Goal: Find specific page/section: Find specific page/section

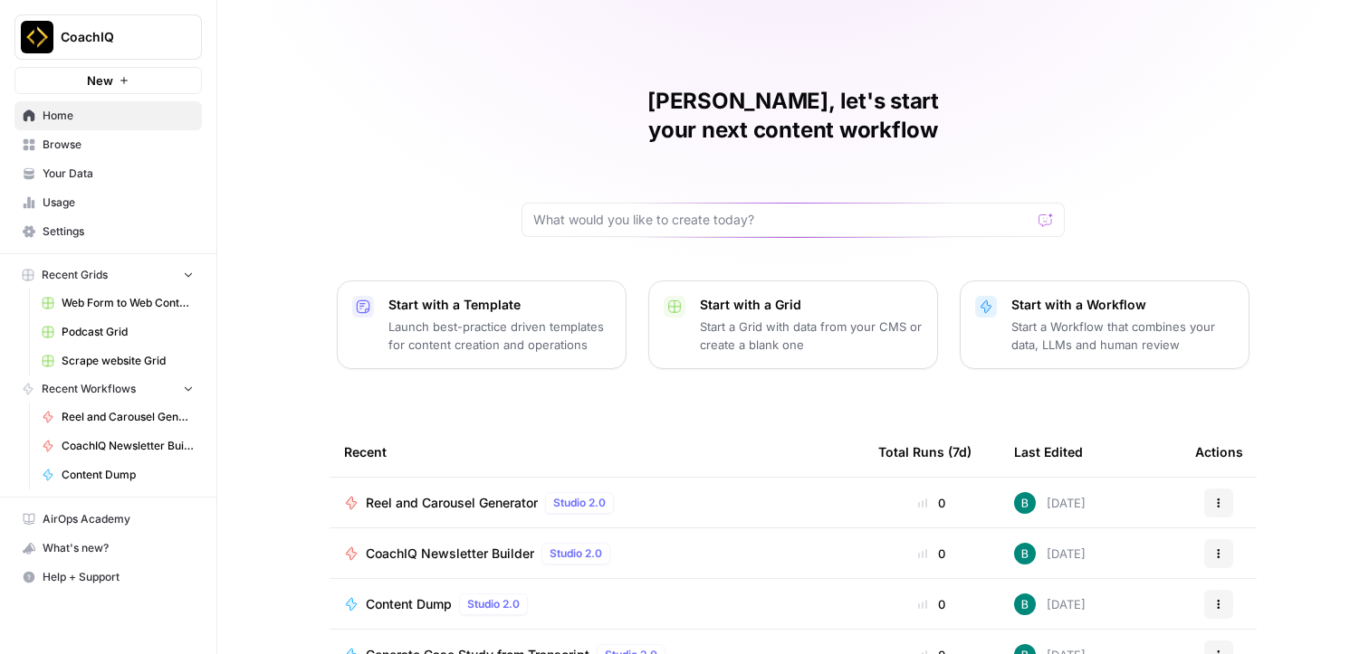
click at [501, 494] on span "Reel and Carousel Generator" at bounding box center [452, 503] width 172 height 18
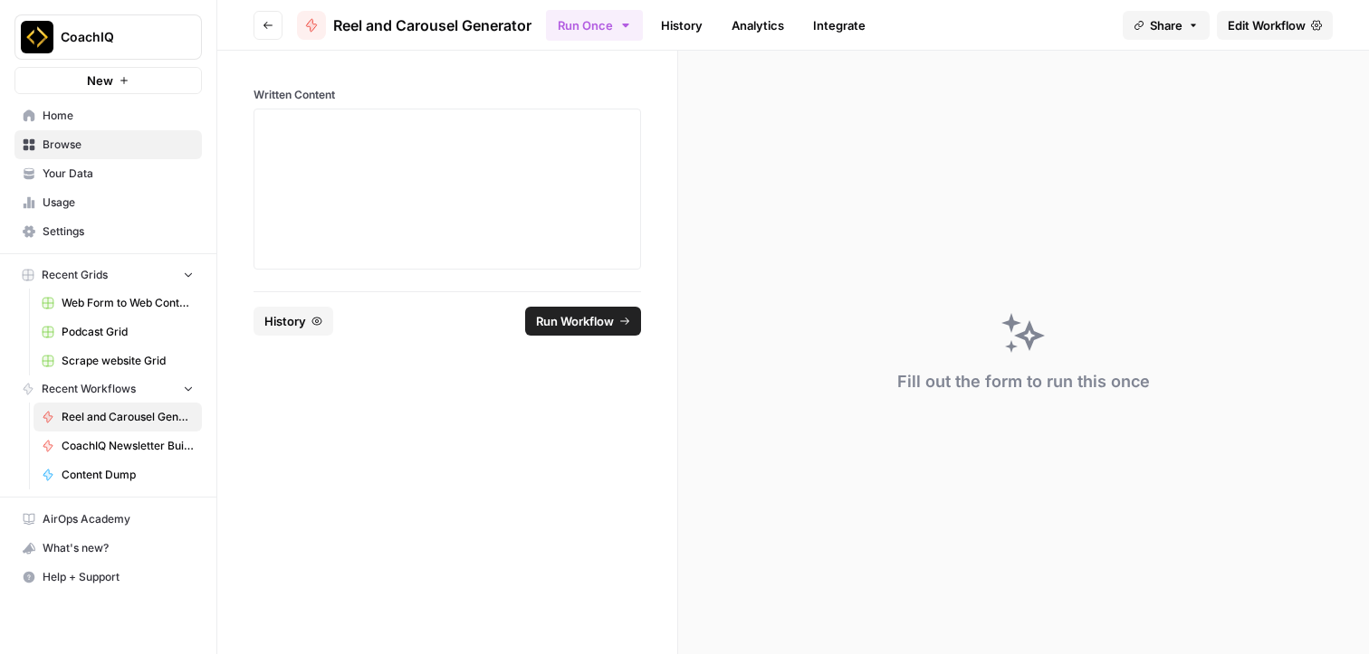
click at [1250, 17] on span "Edit Workflow" at bounding box center [1266, 25] width 78 height 18
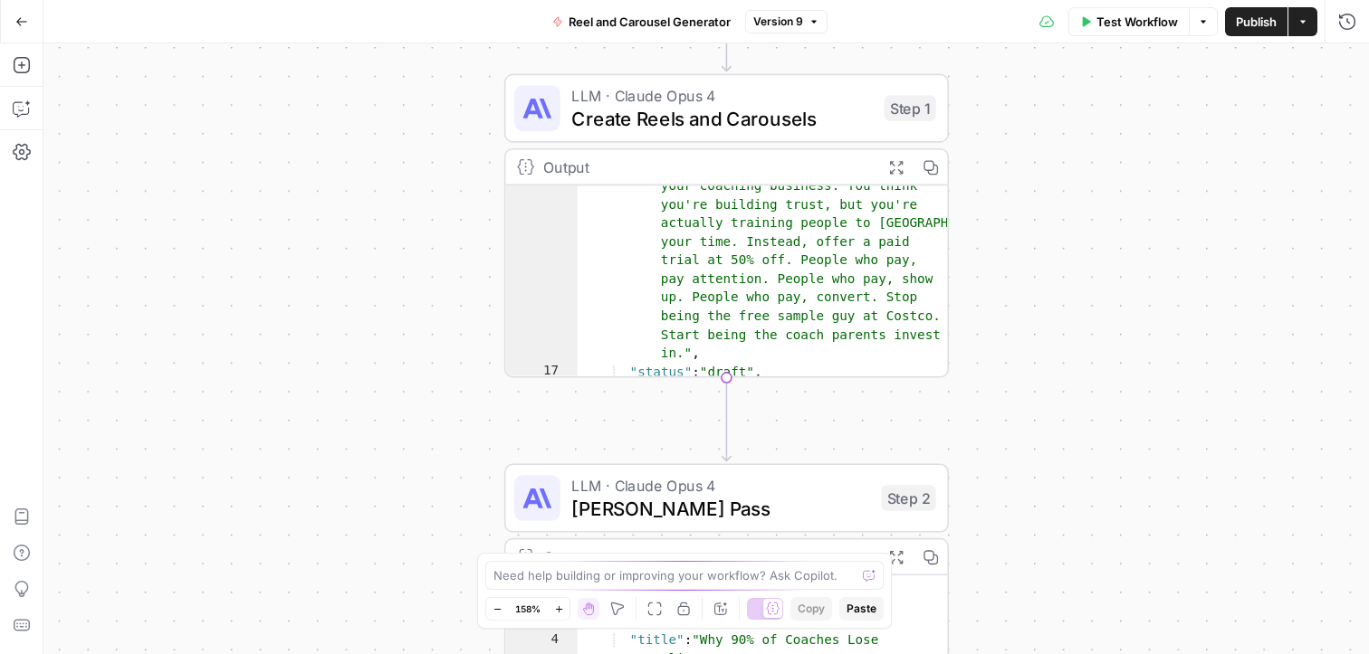
scroll to position [350, 0]
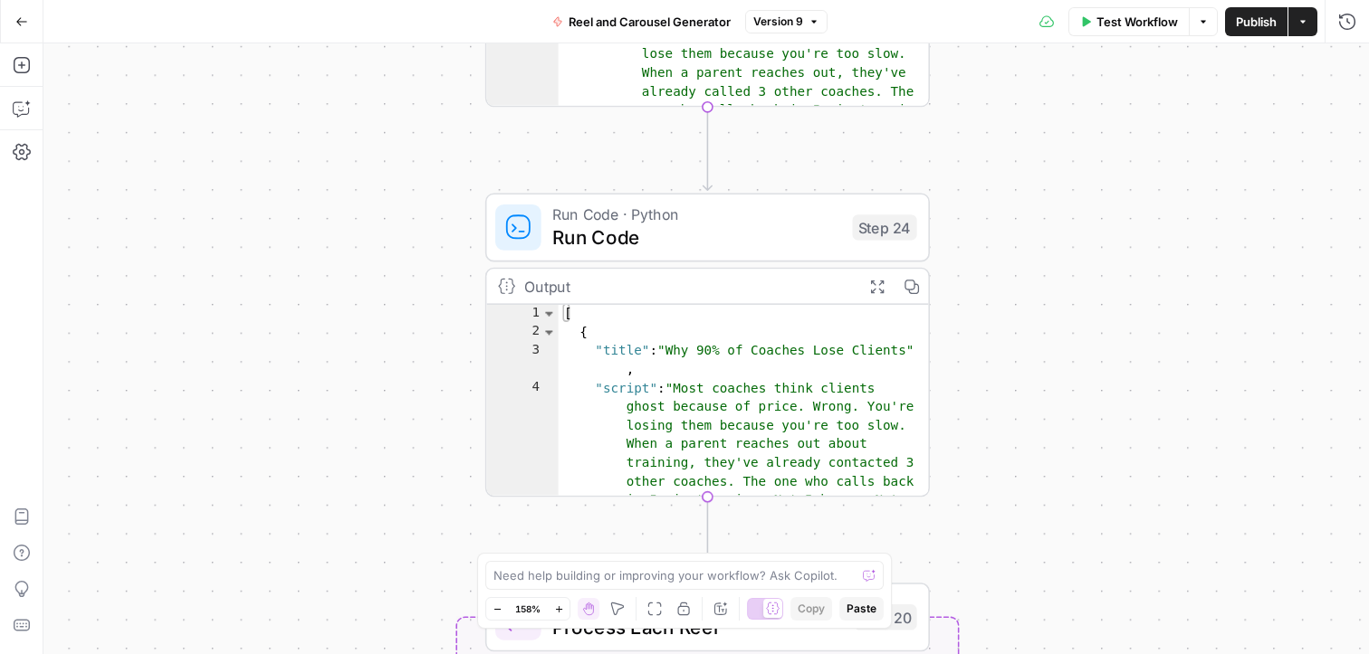
click at [1062, 254] on div "Workflow Set Inputs Inputs LLM · Claude Opus 4 Create Reels and Carousels Step …" at bounding box center [705, 348] width 1325 height 611
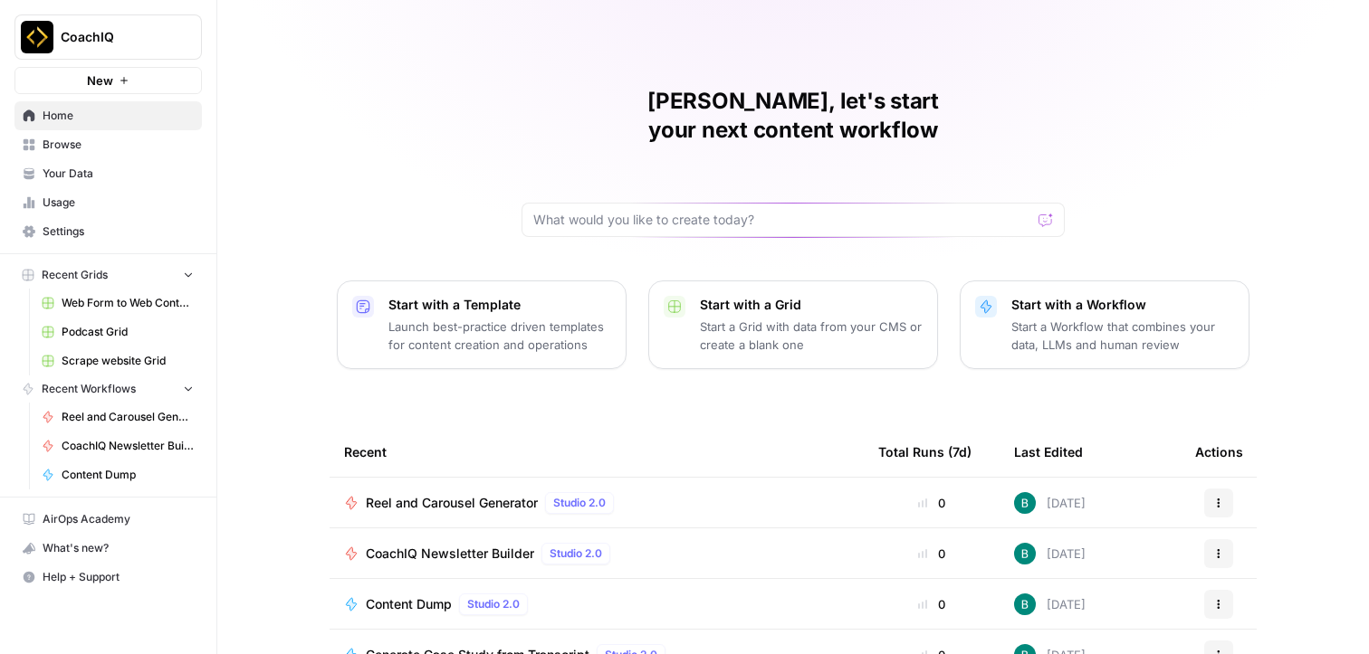
click at [200, 30] on button "CoachIQ" at bounding box center [107, 36] width 187 height 45
click at [186, 34] on icon "Workspace: CoachIQ" at bounding box center [186, 37] width 18 height 18
click at [74, 225] on span "Settings" at bounding box center [118, 232] width 151 height 16
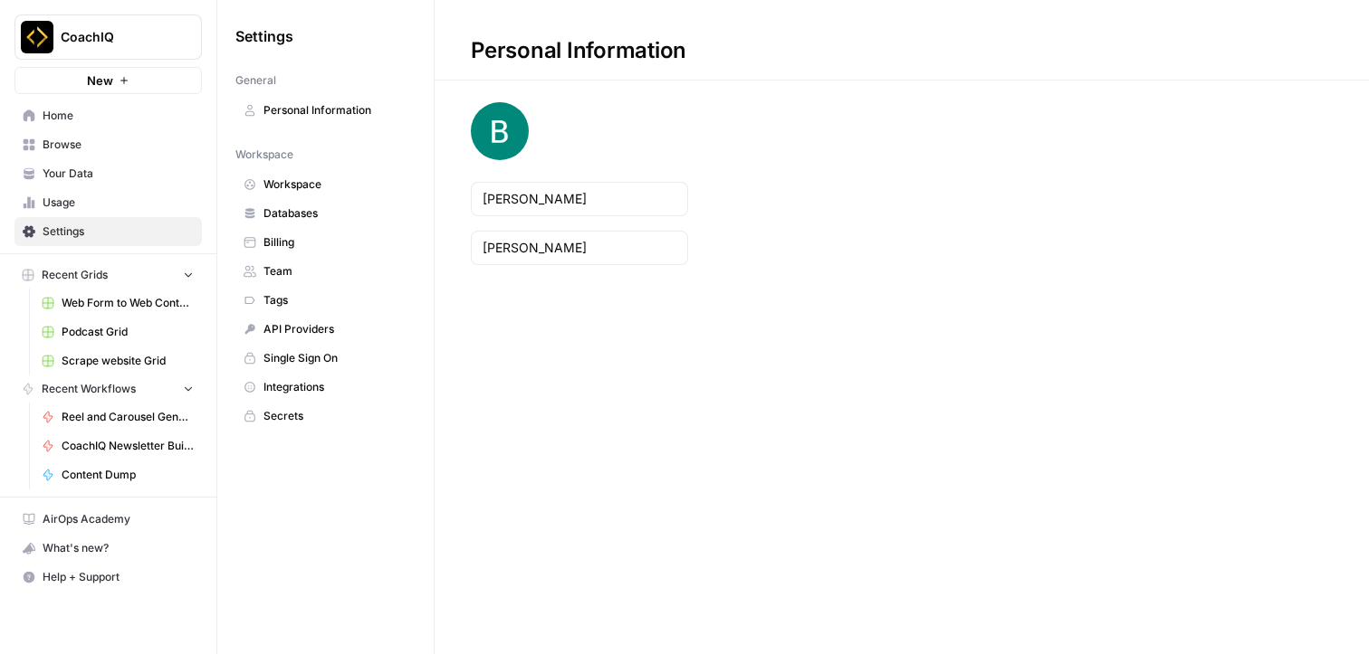
click at [316, 192] on span "Workspace" at bounding box center [335, 185] width 144 height 16
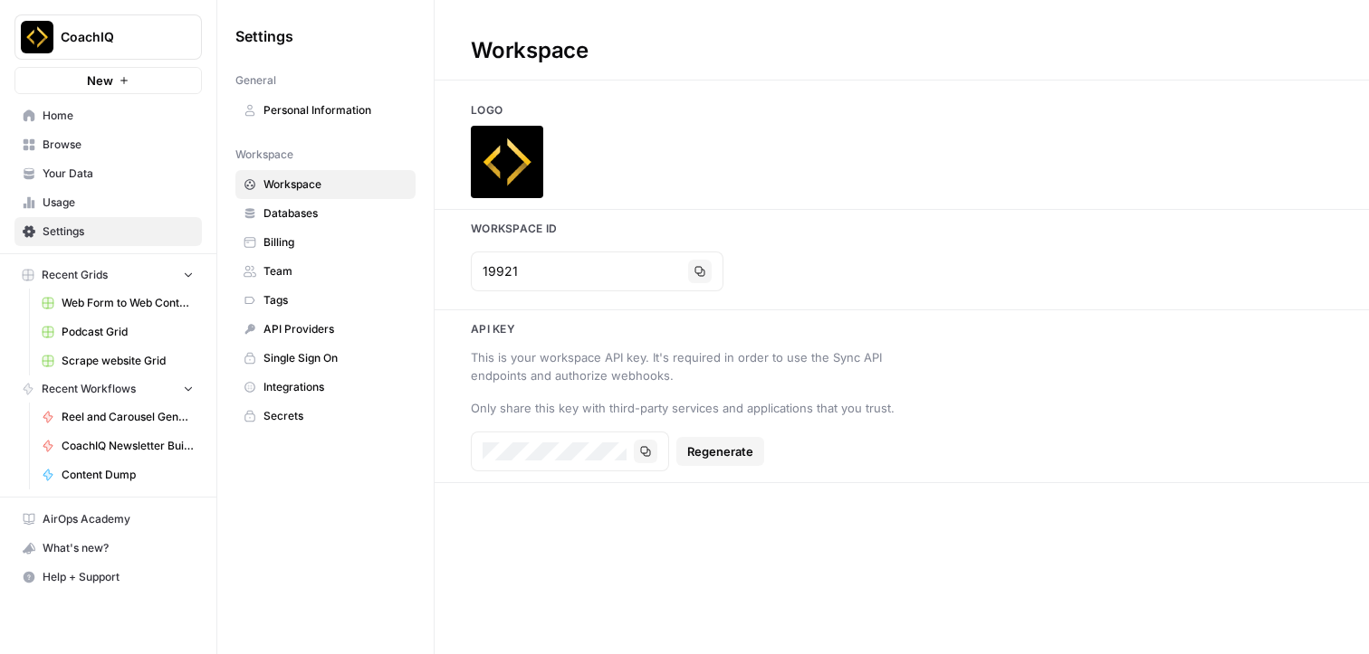
click at [316, 215] on span "Databases" at bounding box center [335, 213] width 144 height 16
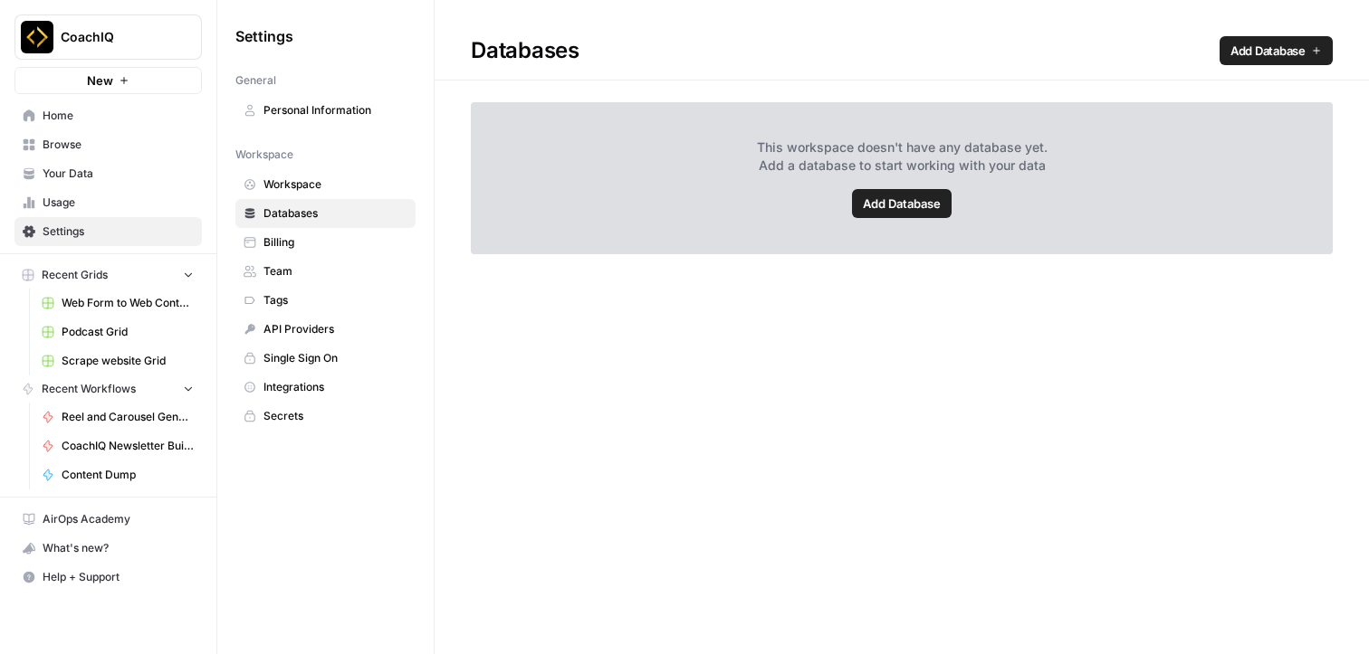
click at [333, 110] on span "Personal Information" at bounding box center [335, 110] width 144 height 16
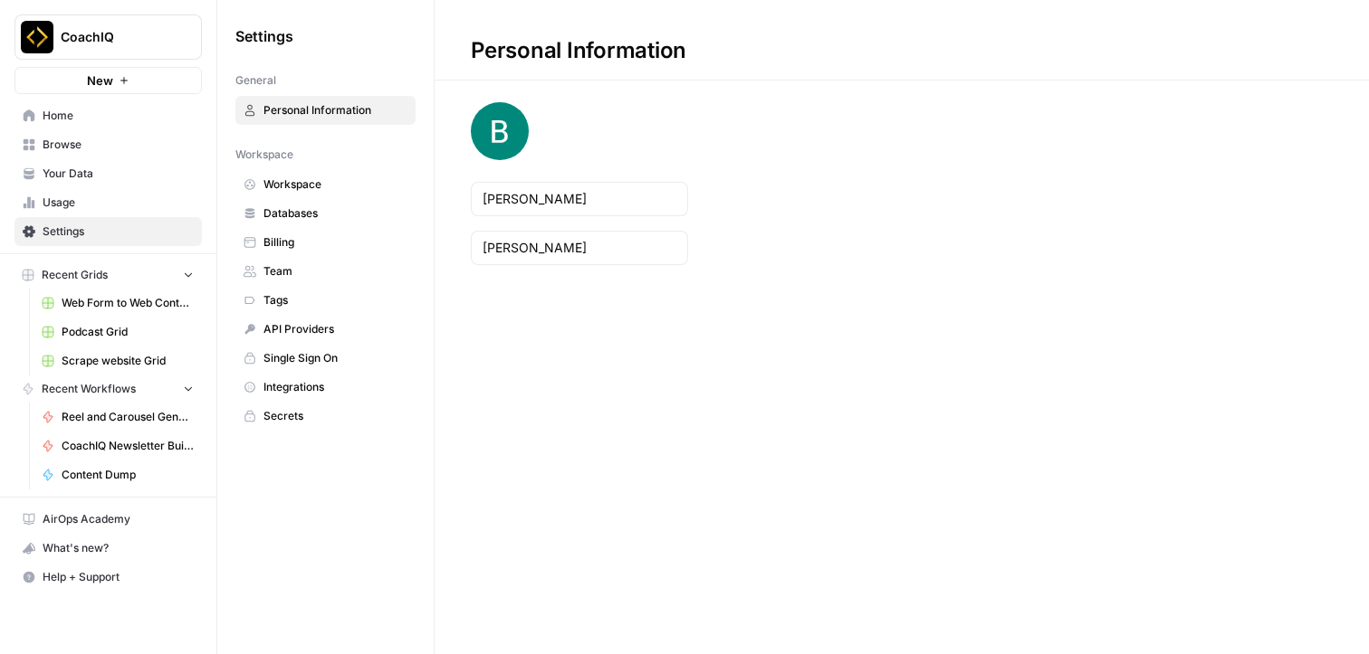
click at [113, 228] on span "Settings" at bounding box center [118, 232] width 151 height 16
click at [53, 28] on button "CoachIQ" at bounding box center [107, 36] width 187 height 45
click at [41, 32] on img "Workspace: CoachIQ" at bounding box center [37, 37] width 33 height 33
click at [72, 171] on span "Your Data" at bounding box center [118, 174] width 151 height 16
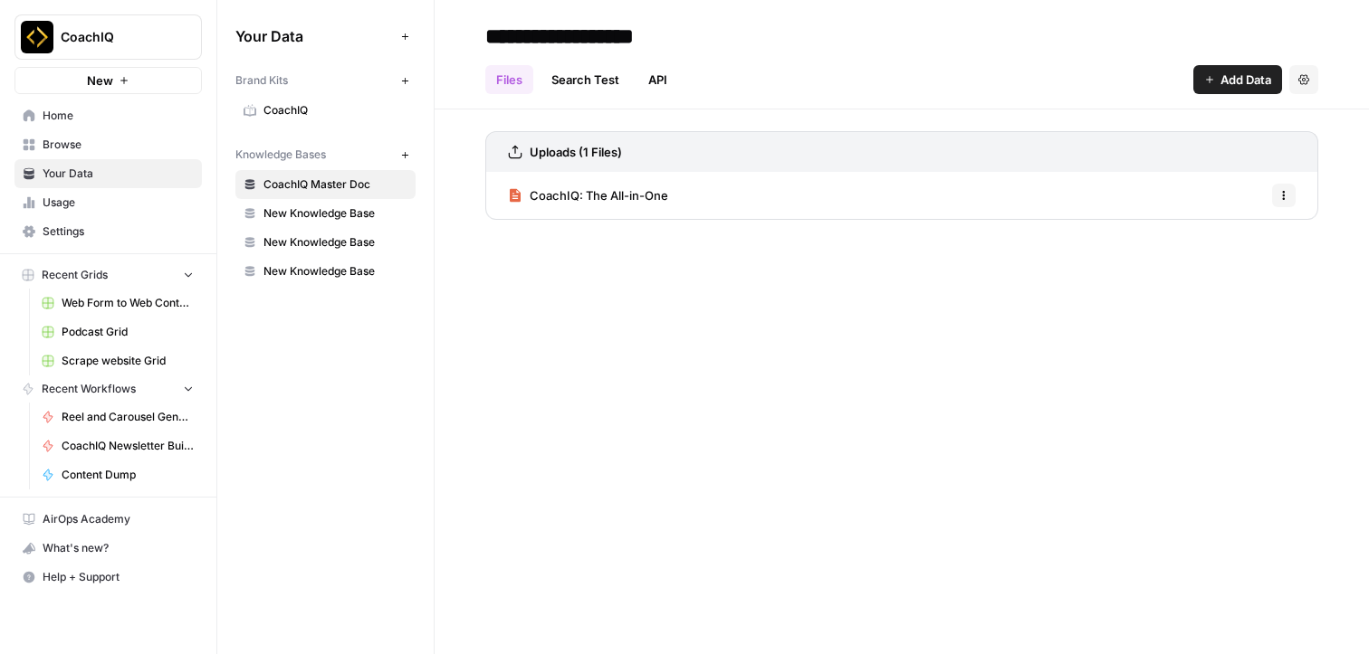
click at [606, 200] on span "CoachIQ: The All-in-One" at bounding box center [599, 195] width 138 height 18
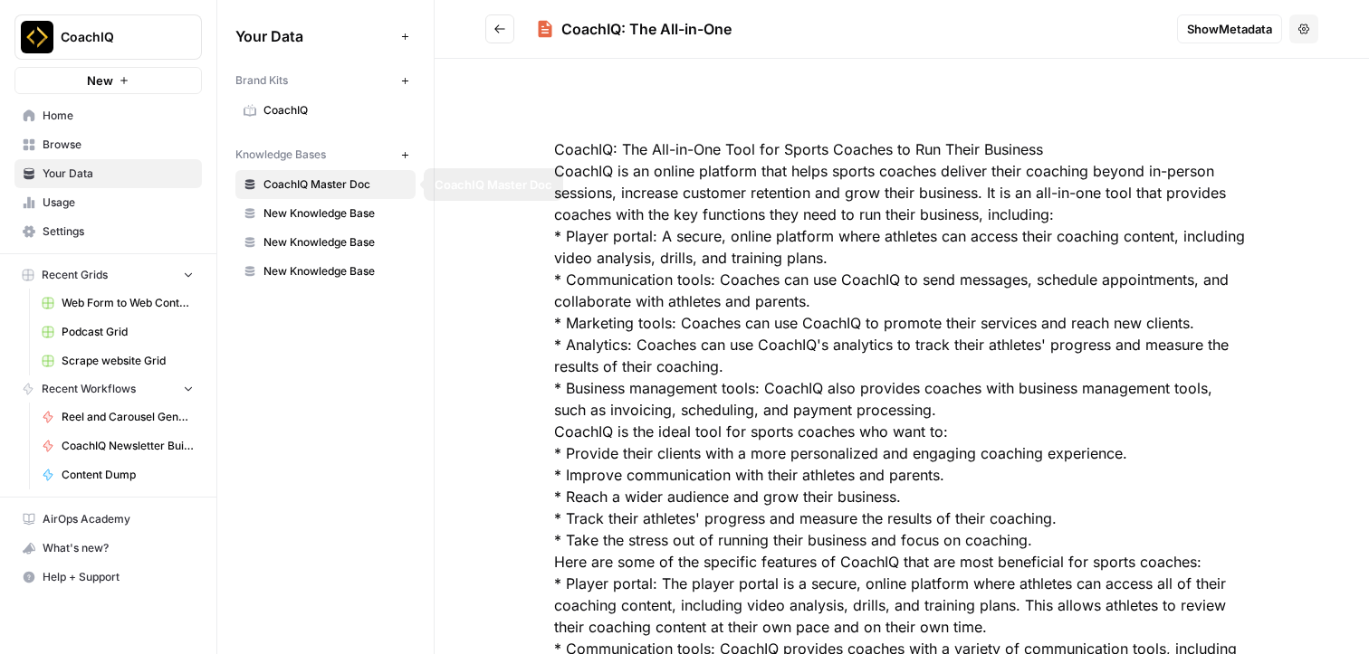
click at [286, 102] on span "CoachIQ" at bounding box center [335, 110] width 144 height 16
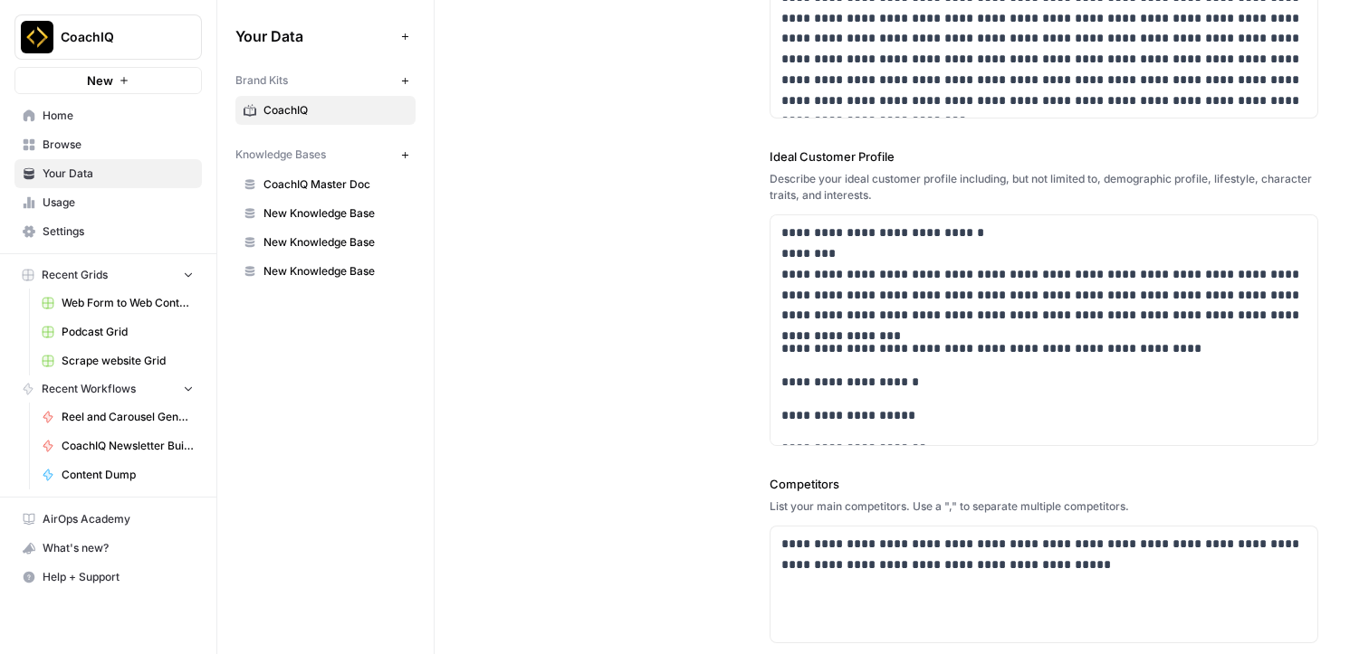
scroll to position [287, 0]
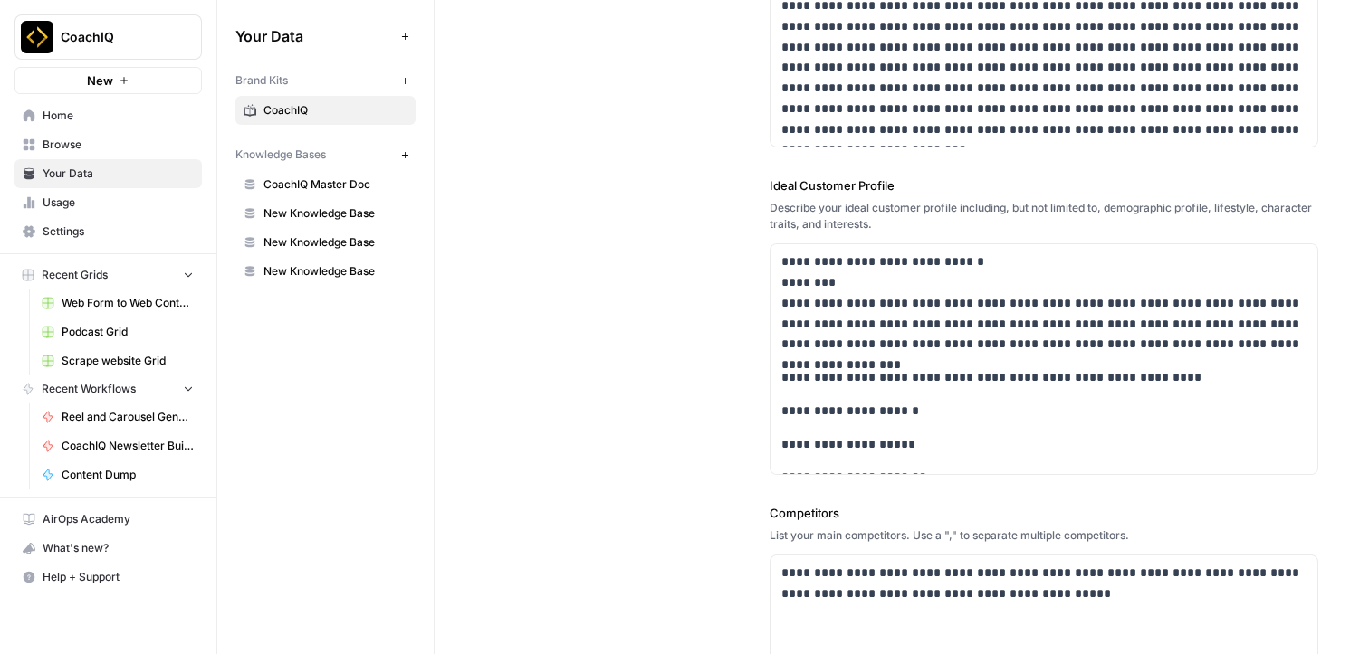
click at [812, 178] on label "Ideal Customer Profile" at bounding box center [1043, 186] width 549 height 18
copy label "Ideal Customer Profile"
